Goal: Task Accomplishment & Management: Manage account settings

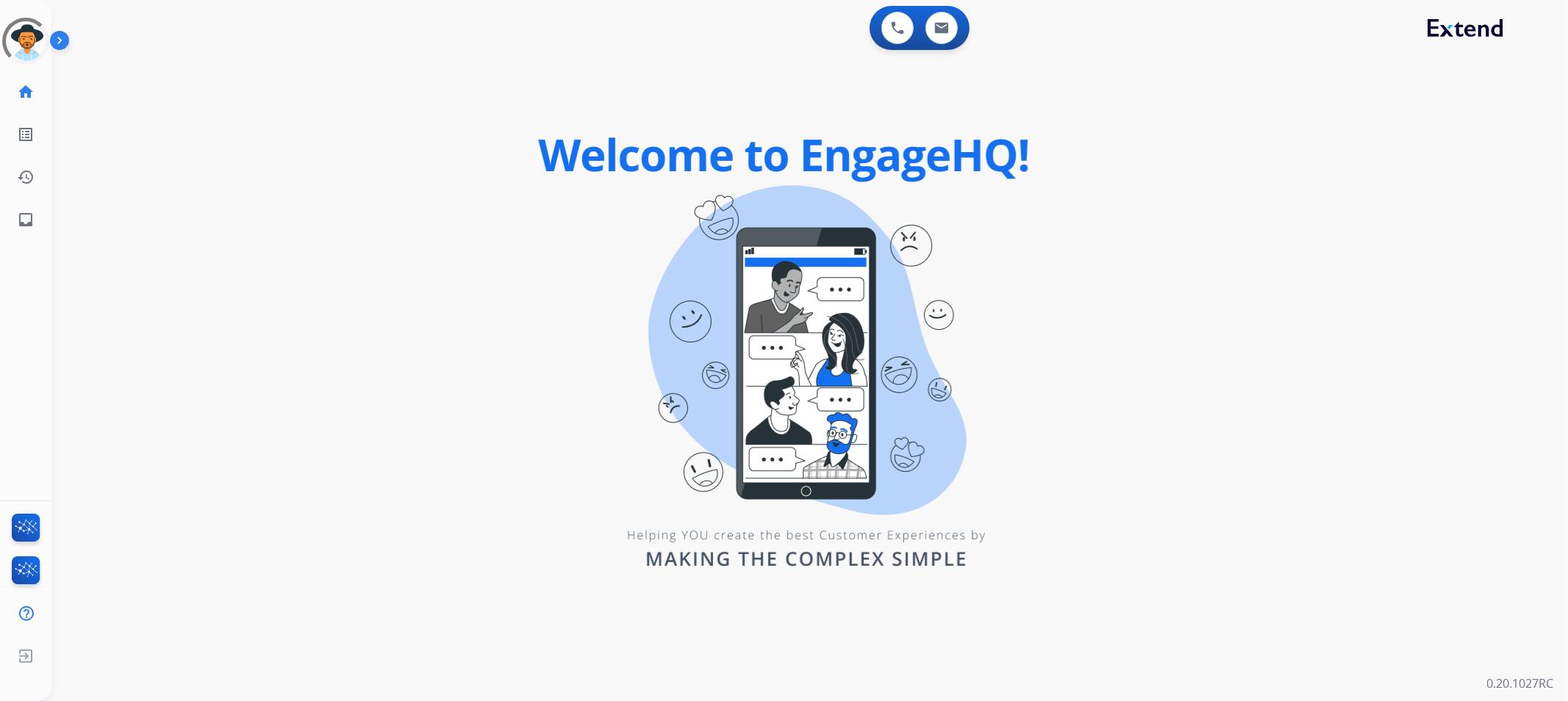
click at [63, 39] on img at bounding box center [62, 43] width 25 height 28
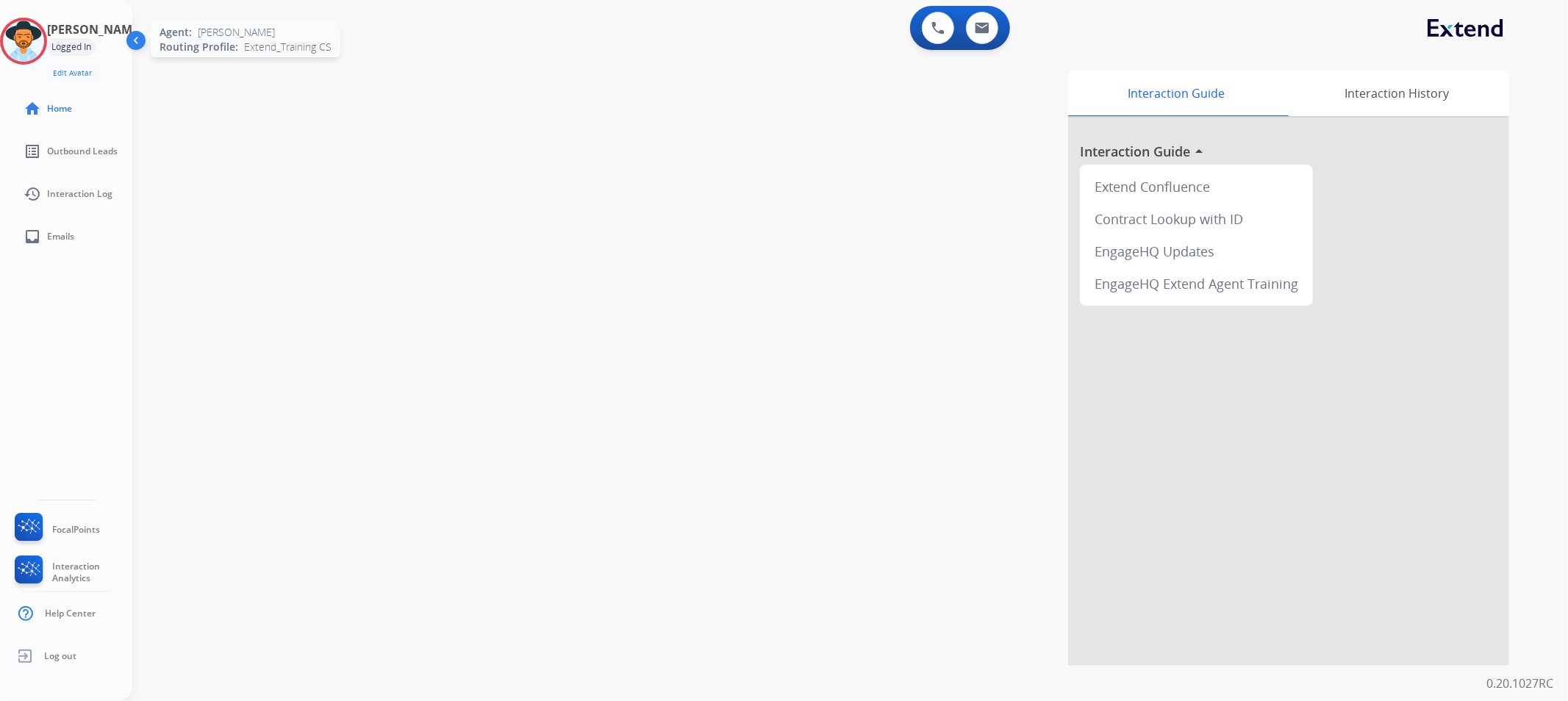
click at [40, 28] on img at bounding box center [23, 40] width 41 height 41
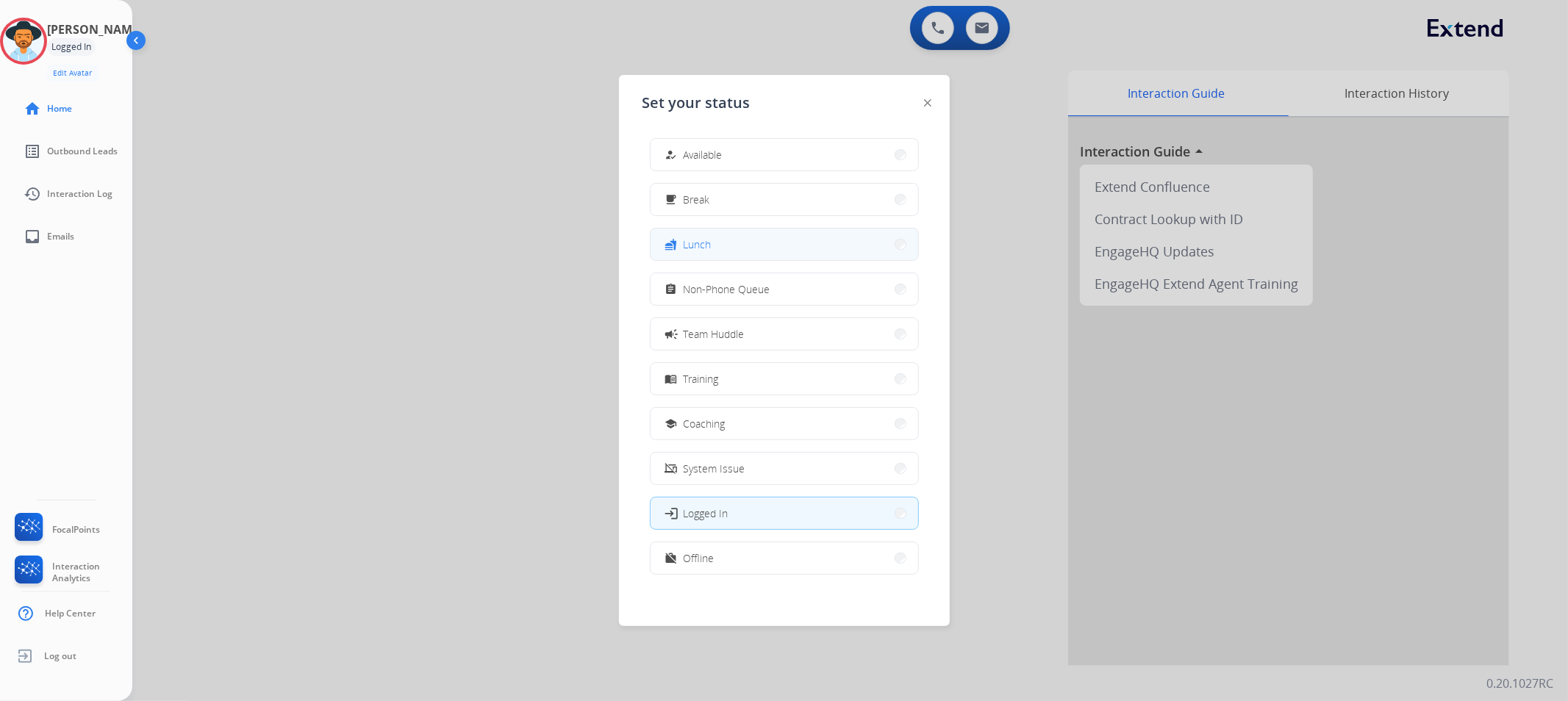
click at [827, 240] on button "fastfood Lunch" at bounding box center [783, 244] width 267 height 31
